Goal: Find specific page/section: Find specific page/section

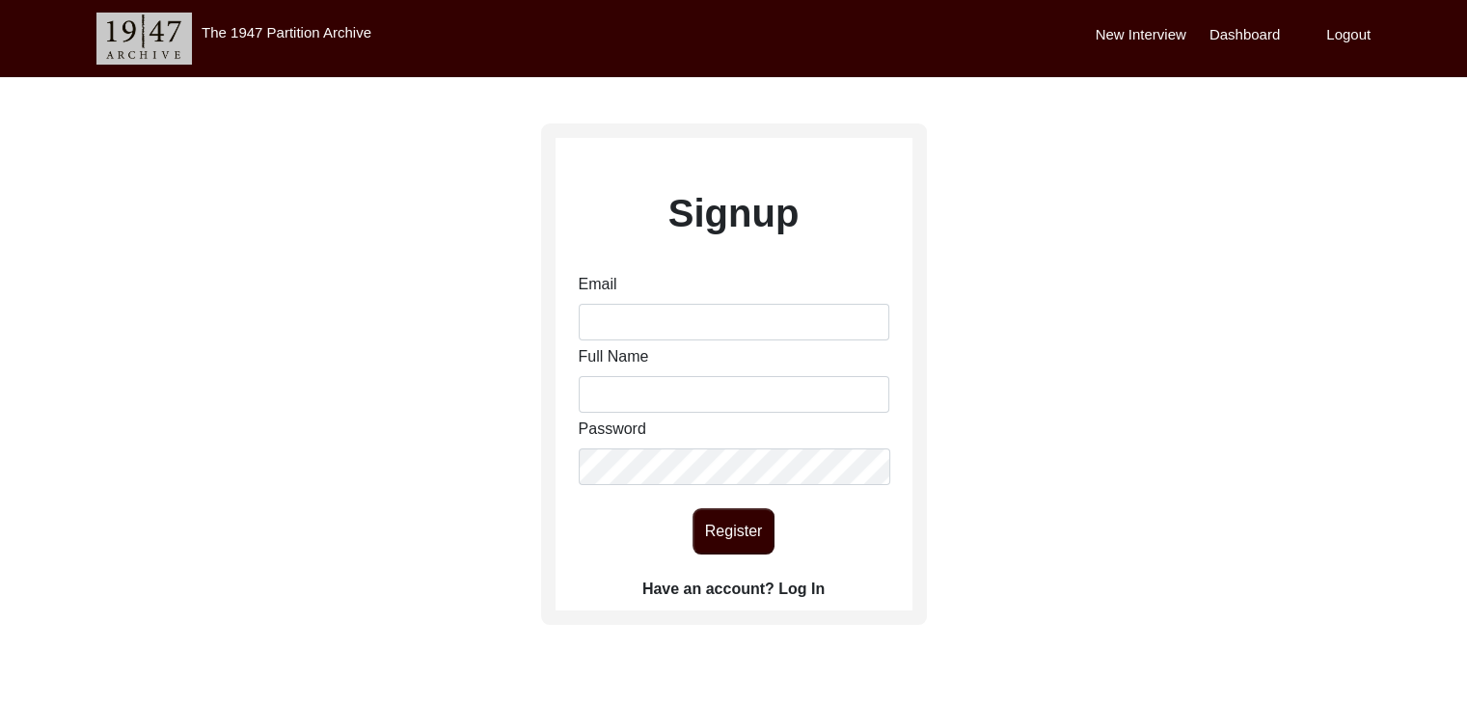
click at [814, 580] on label "Have an account? Log In" at bounding box center [733, 589] width 182 height 23
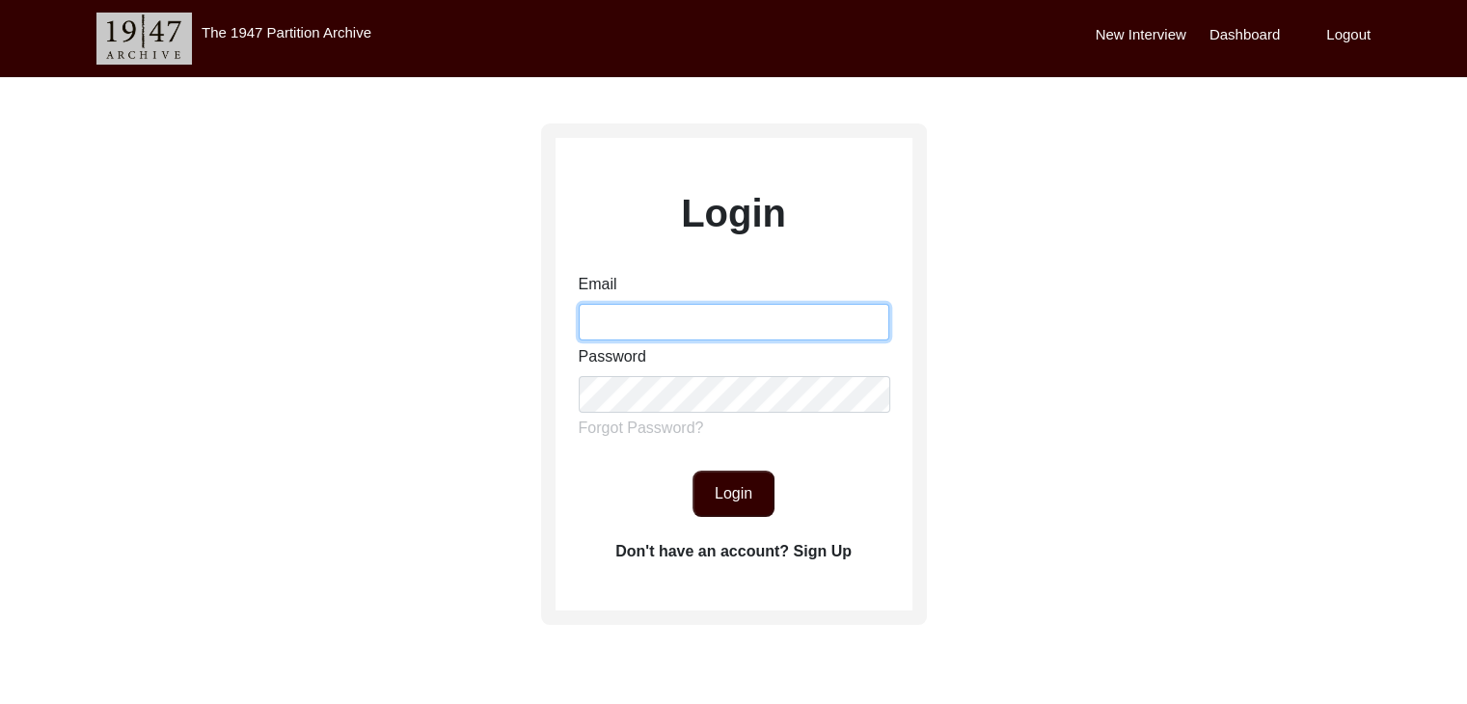
click at [697, 328] on input "Email" at bounding box center [734, 322] width 311 height 37
type input "[PERSON_NAME][EMAIL_ADDRESS][PERSON_NAME][DOMAIN_NAME]"
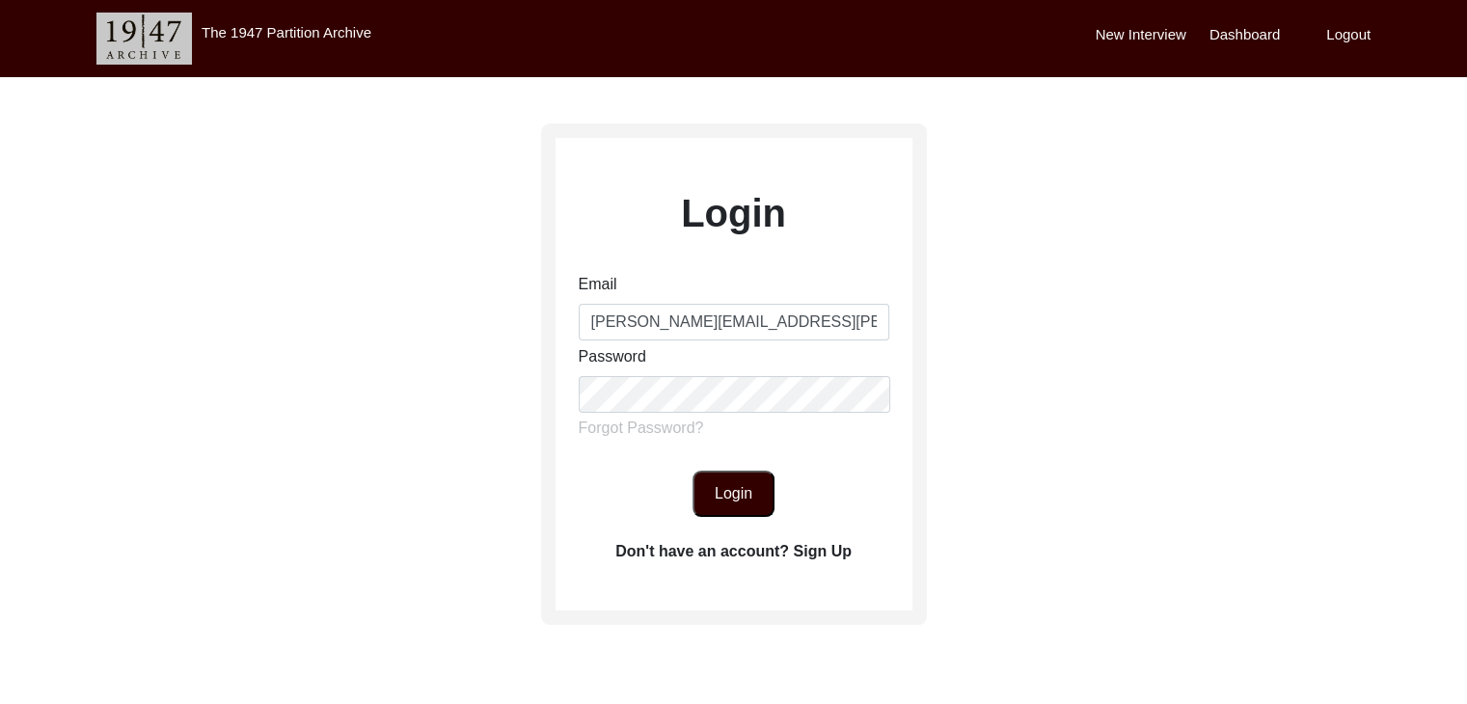
click at [729, 492] on button "Login" at bounding box center [733, 494] width 82 height 46
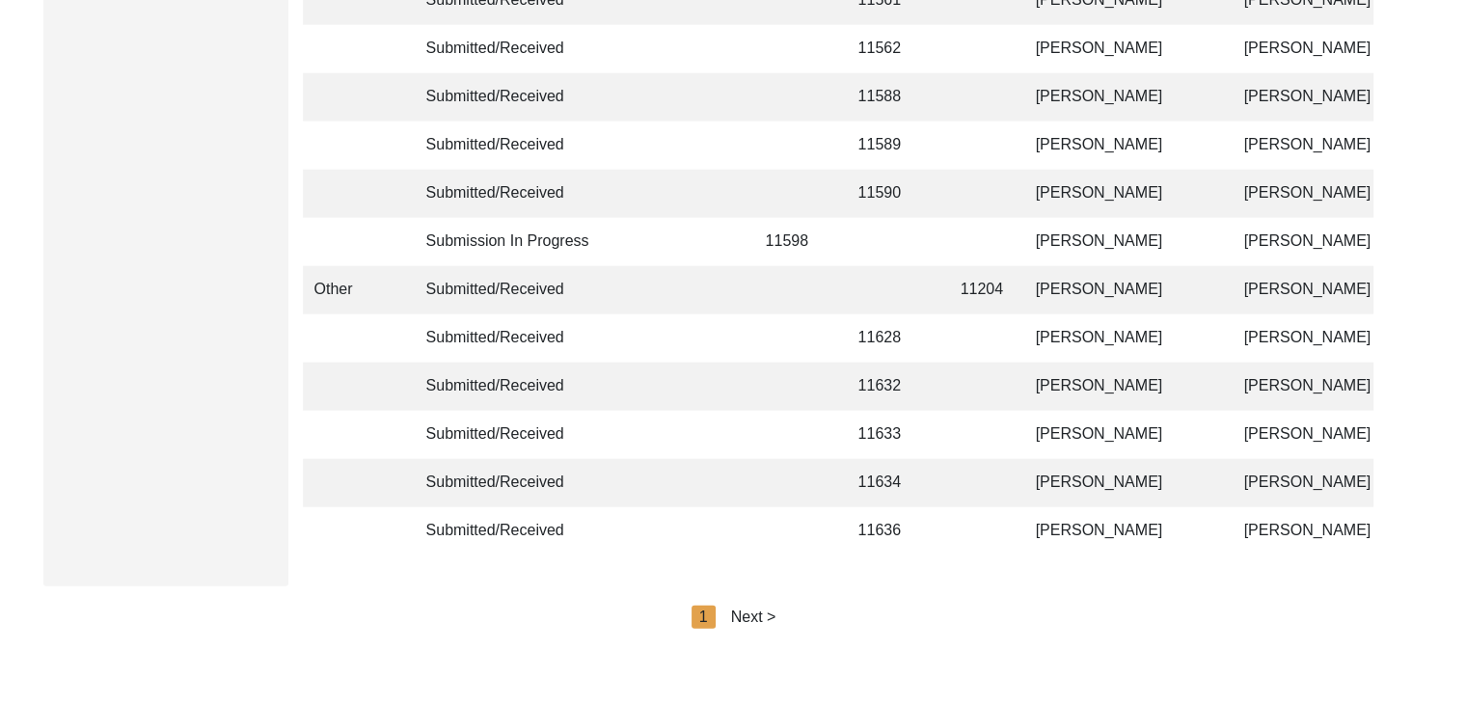
scroll to position [4672, 0]
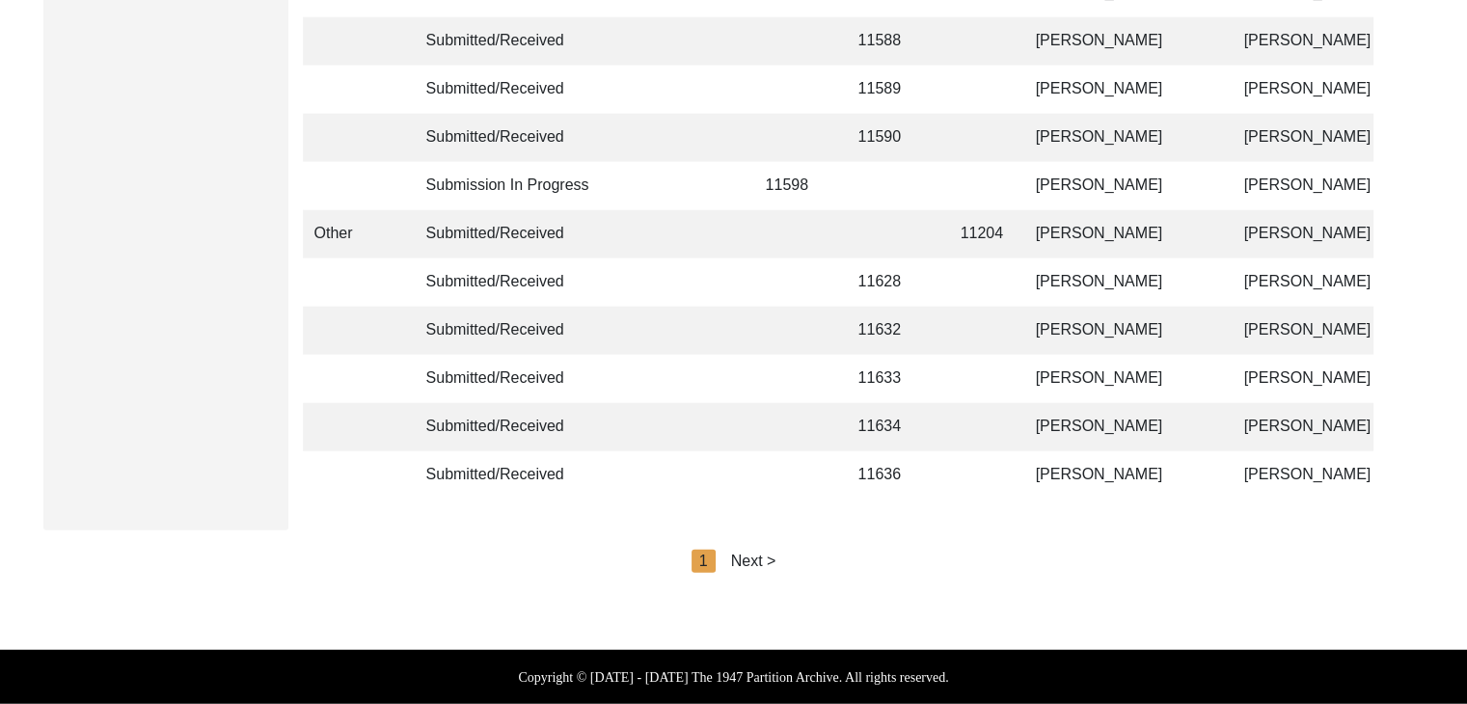
click at [756, 556] on div "Next >" at bounding box center [753, 561] width 45 height 23
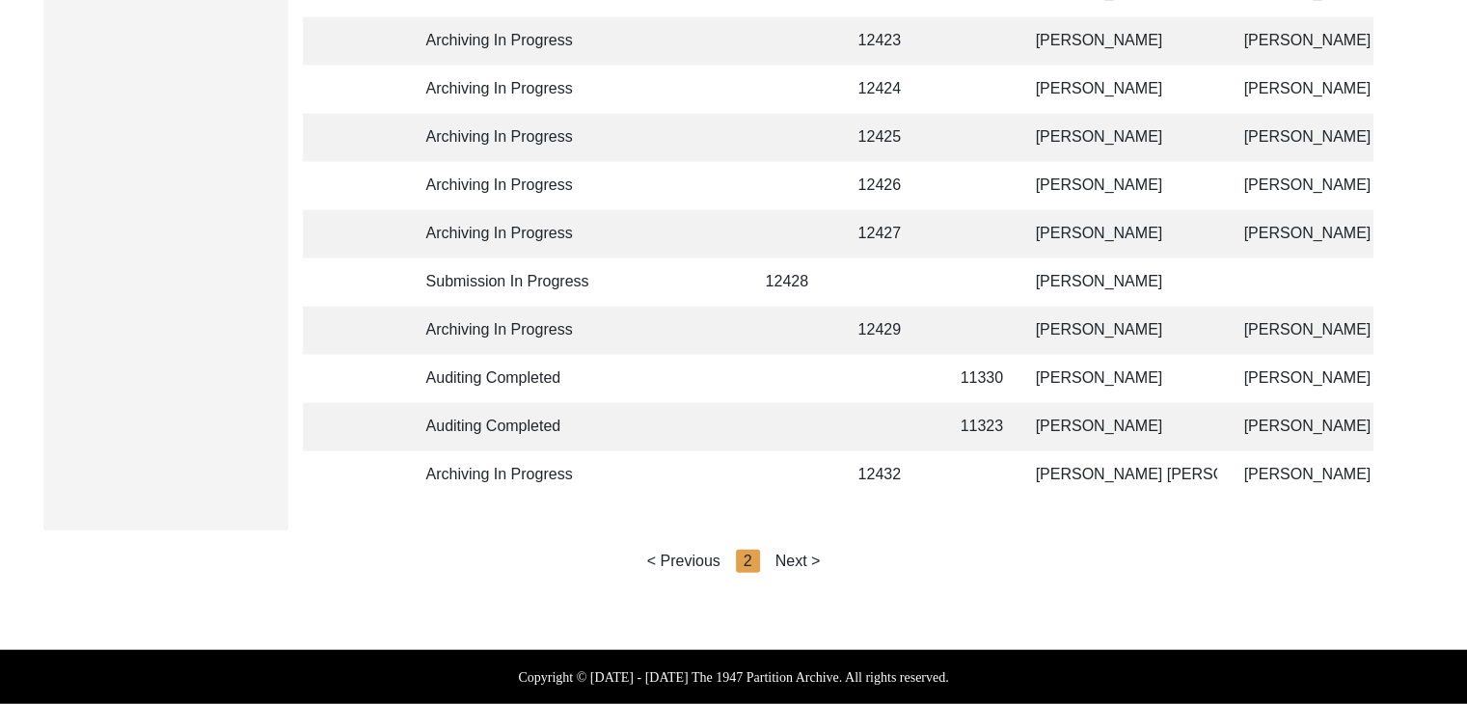
click at [782, 564] on div "Next >" at bounding box center [797, 561] width 45 height 23
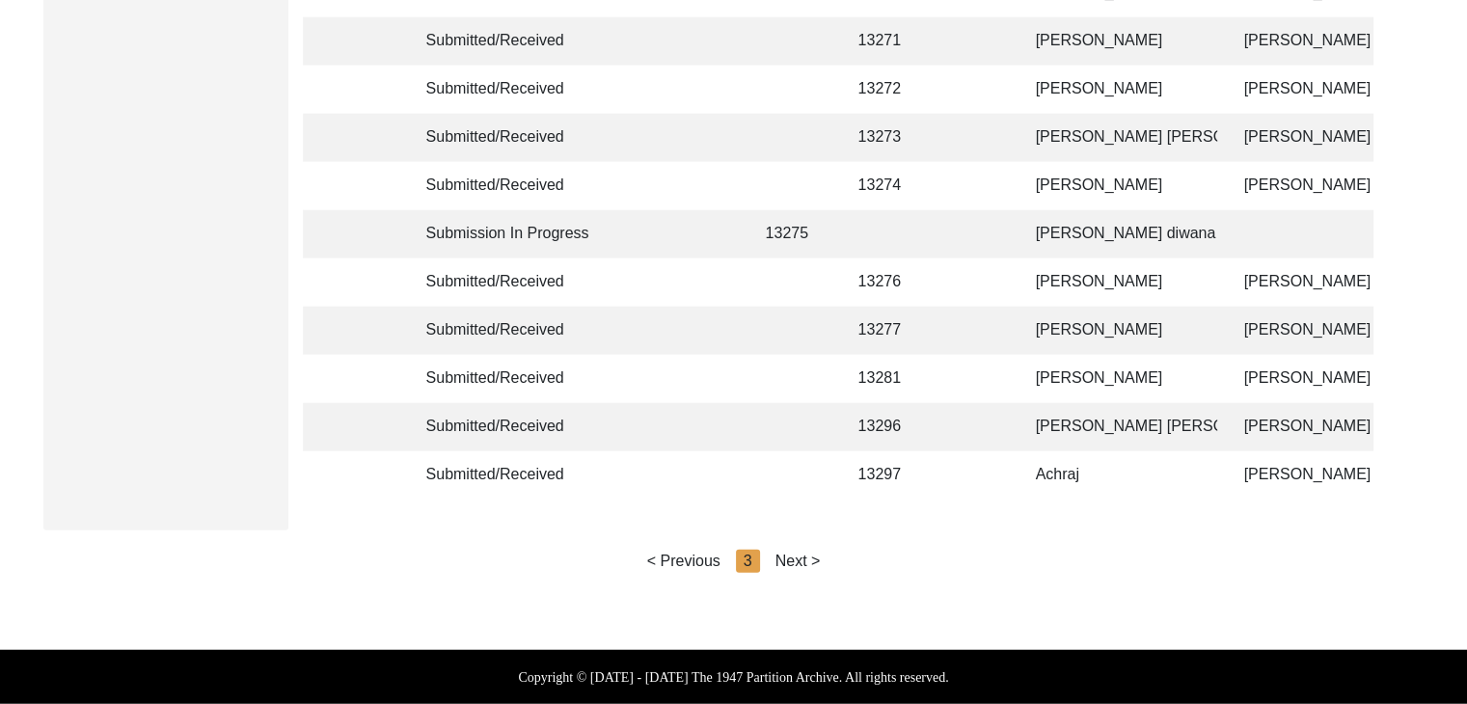
click at [800, 556] on div "Next >" at bounding box center [797, 561] width 45 height 23
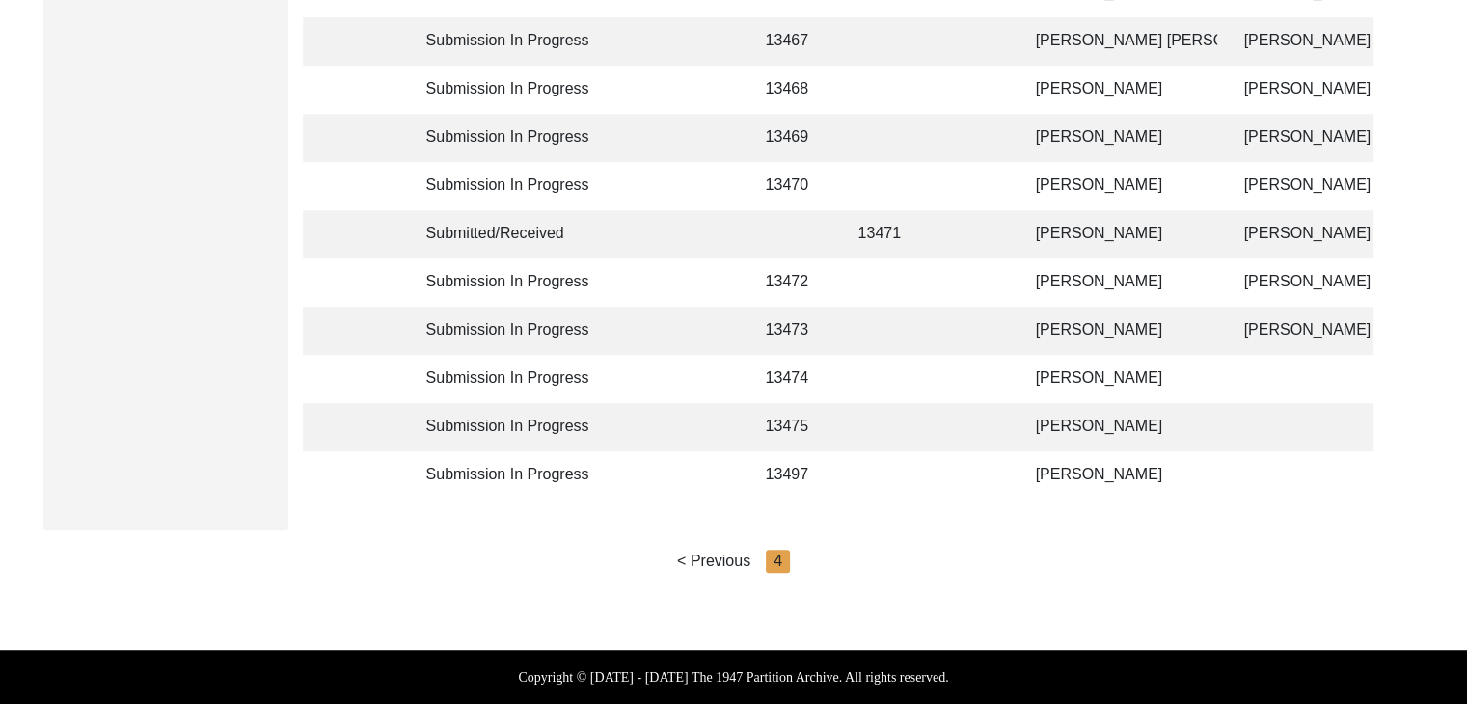
click at [1042, 454] on td "[PERSON_NAME]" at bounding box center [1120, 475] width 193 height 48
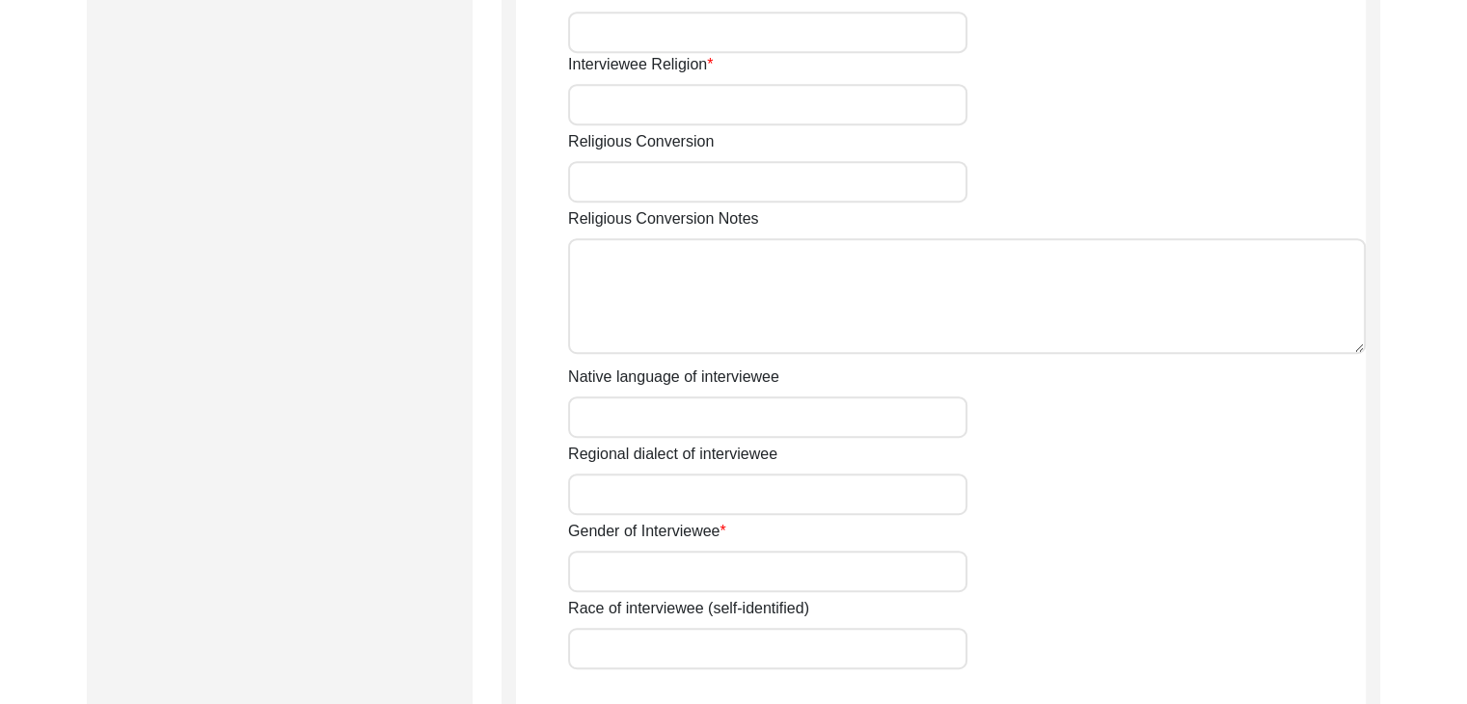
scroll to position [1481, 0]
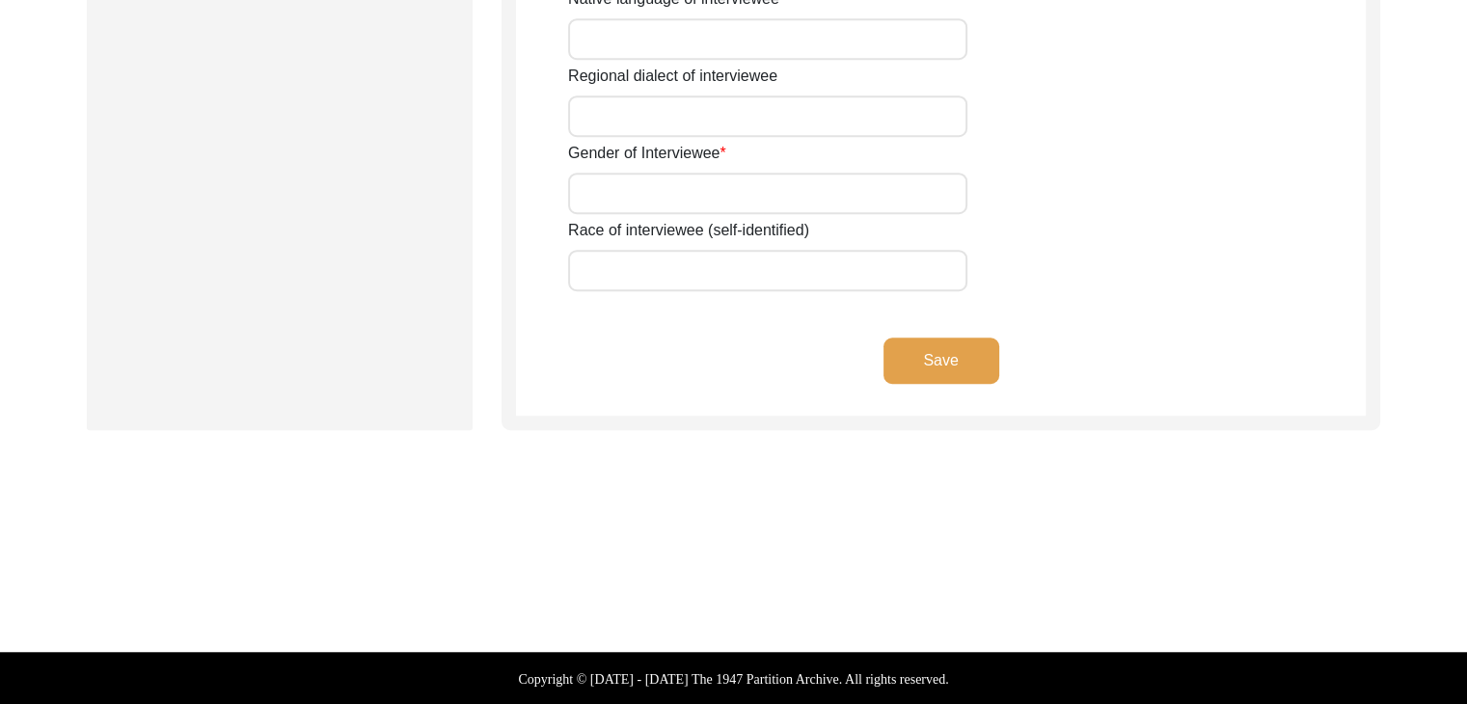
type input "[PERSON_NAME]"
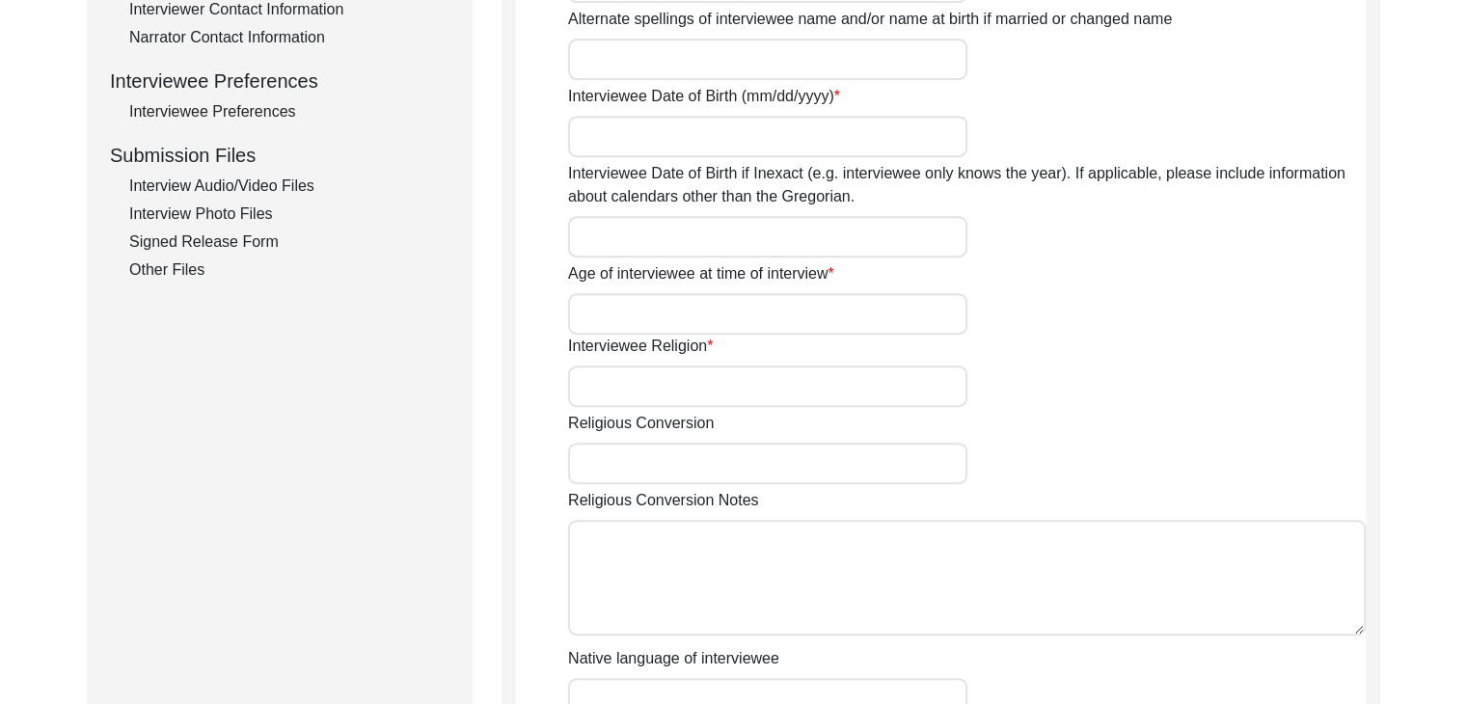
scroll to position [686, 0]
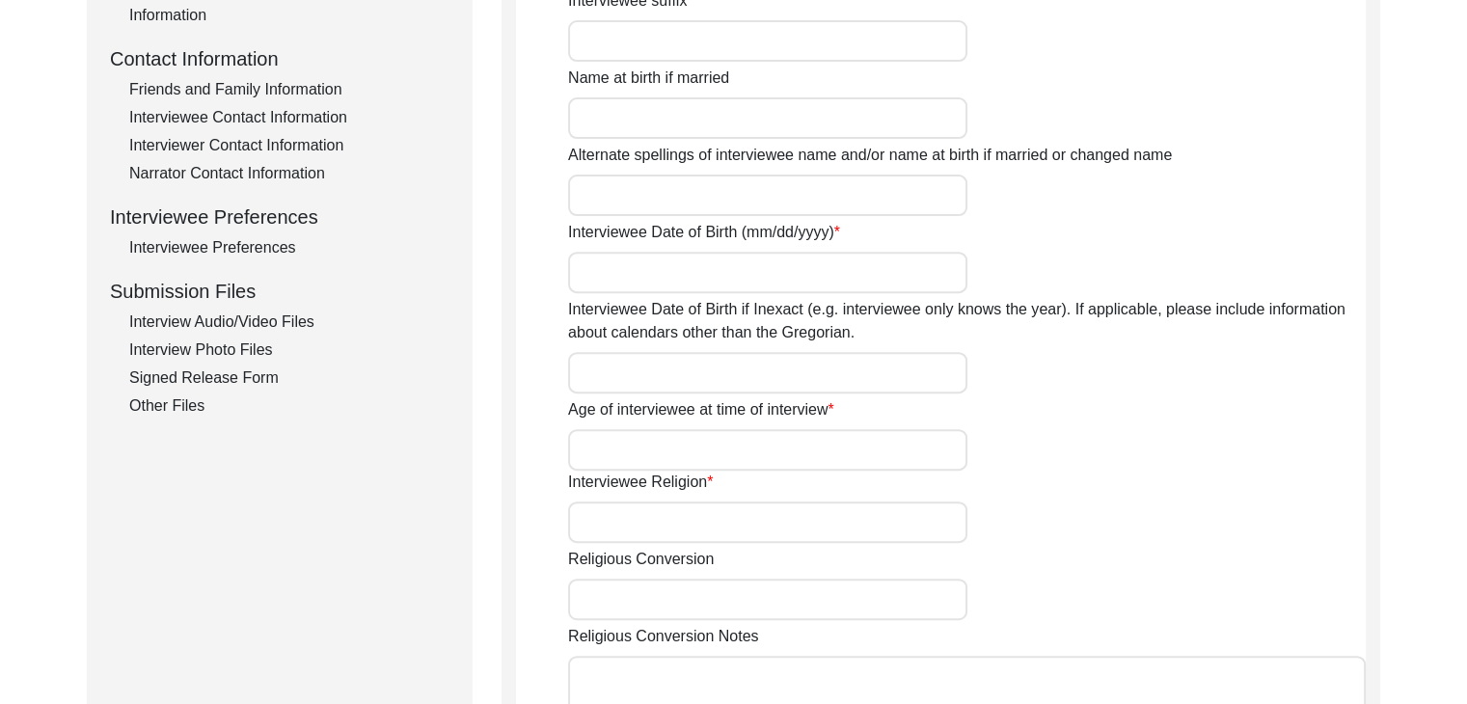
click at [262, 318] on div "Interview Audio/Video Files" at bounding box center [289, 322] width 320 height 23
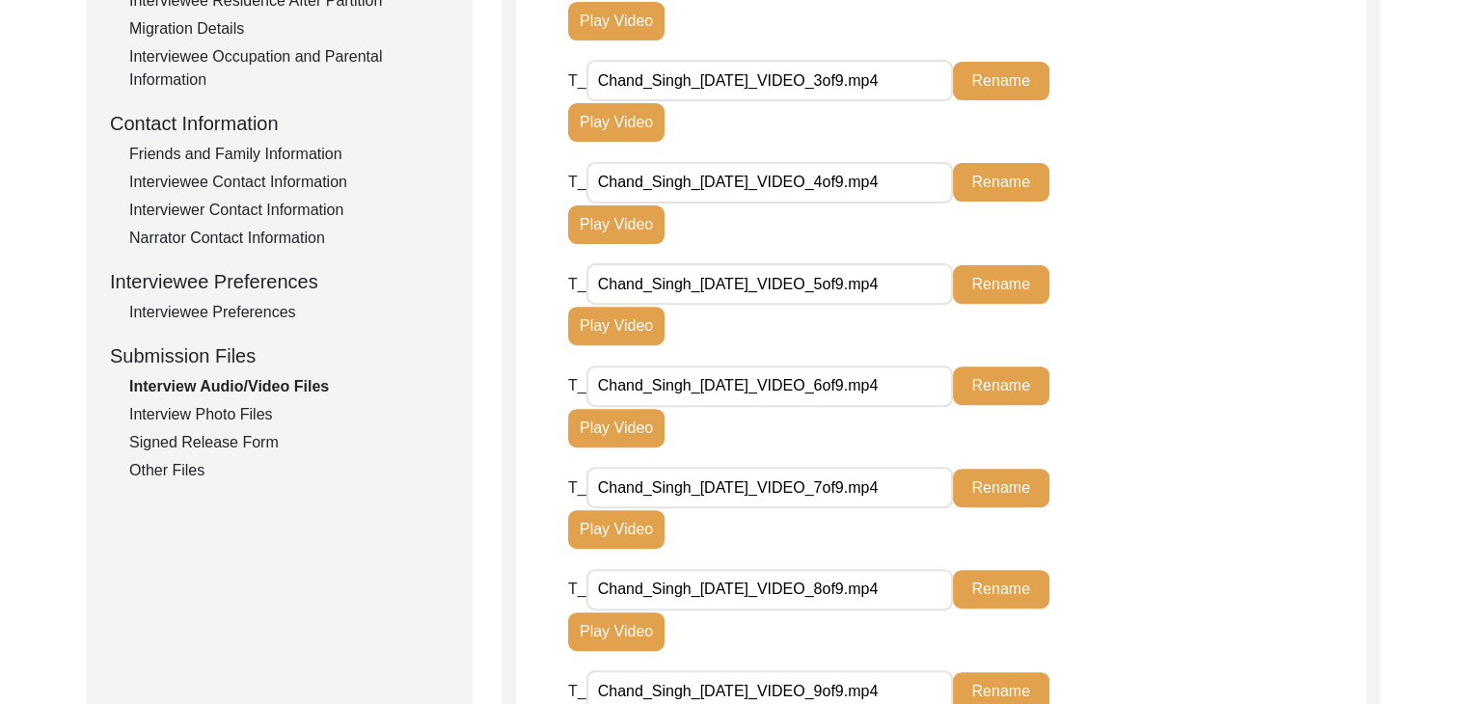
scroll to position [629, 0]
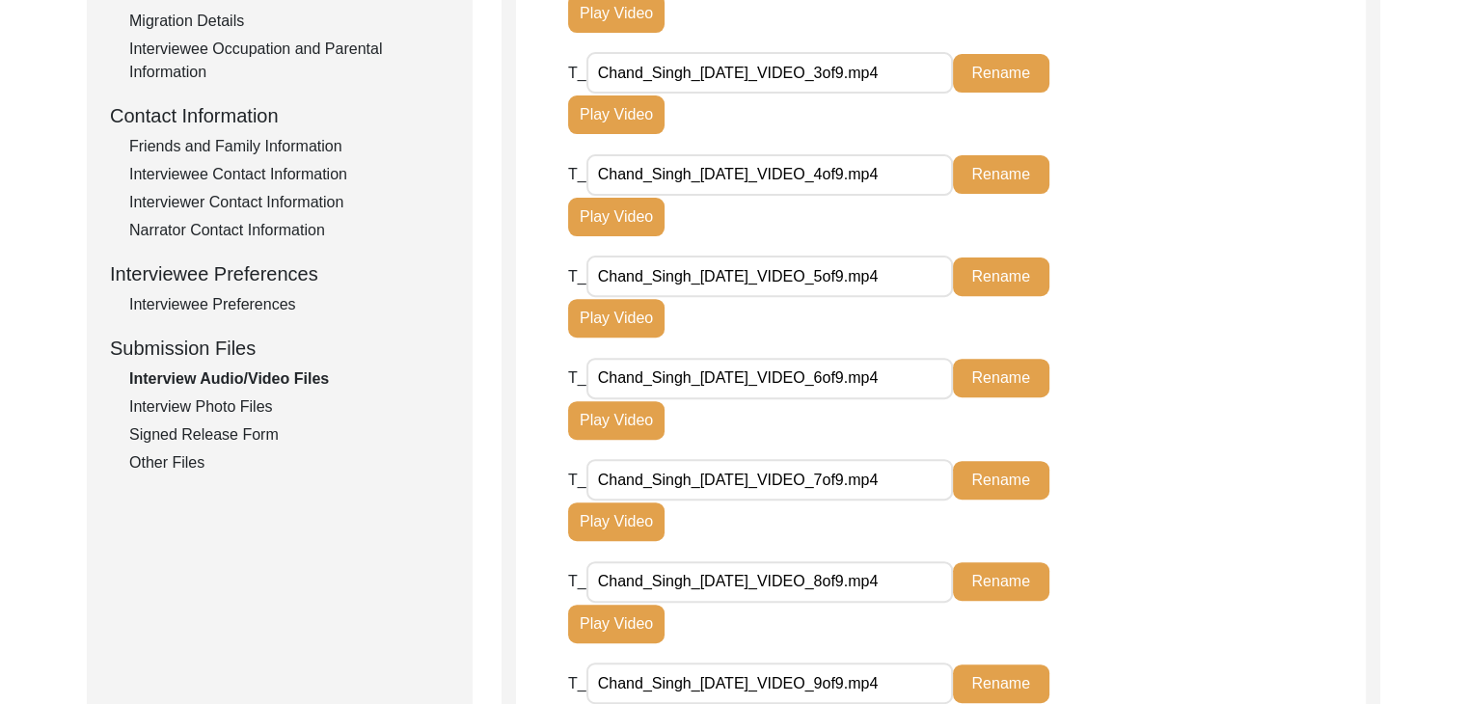
click at [224, 407] on div "Interview Photo Files" at bounding box center [289, 406] width 320 height 23
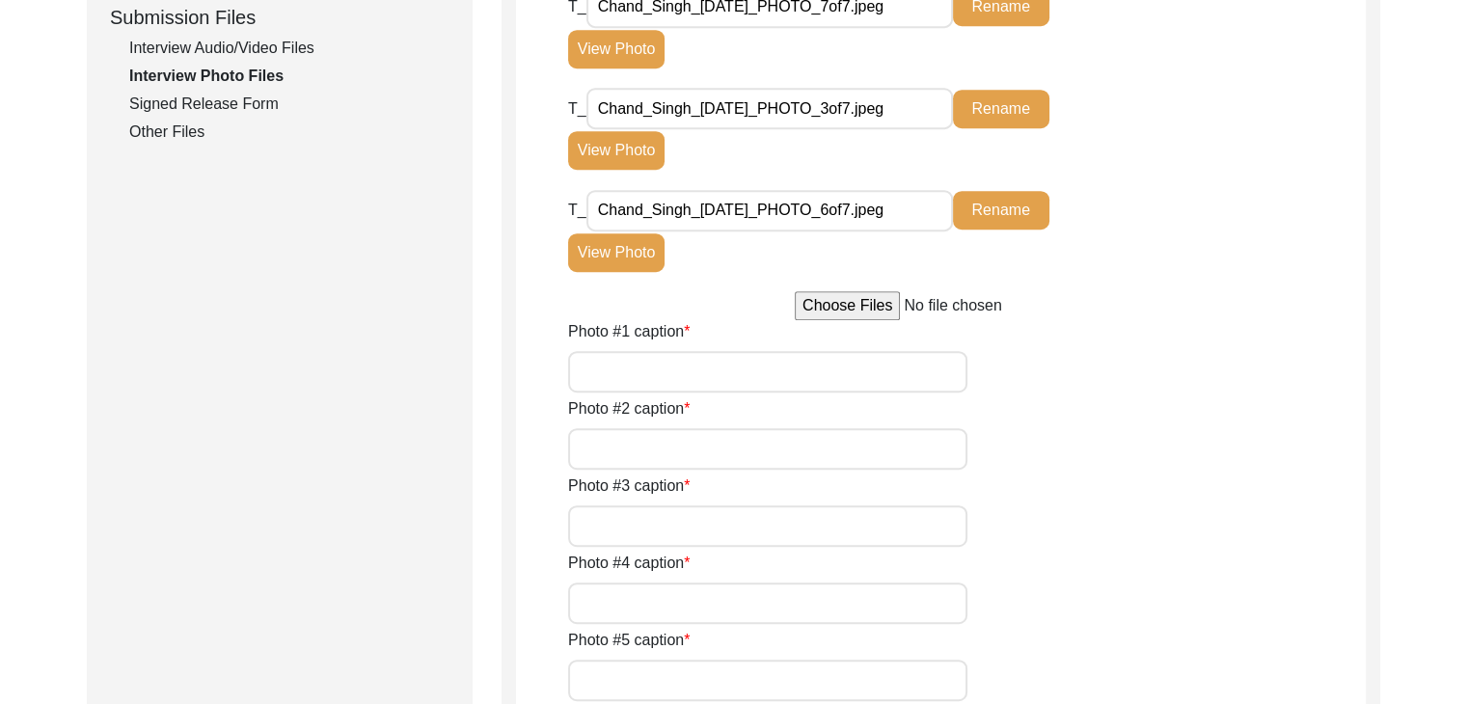
scroll to position [0, 0]
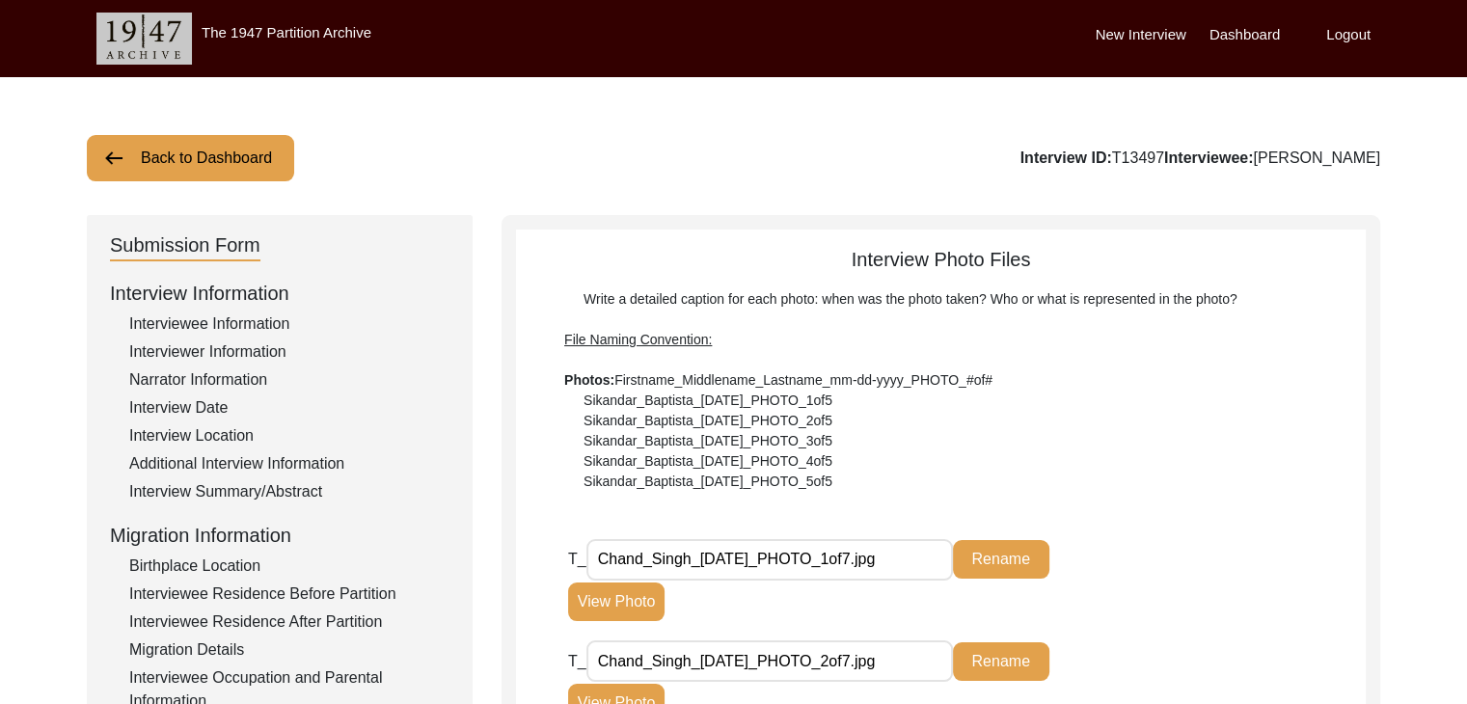
click at [154, 148] on button "Back to Dashboard" at bounding box center [190, 158] width 207 height 46
